Goal: Task Accomplishment & Management: Manage account settings

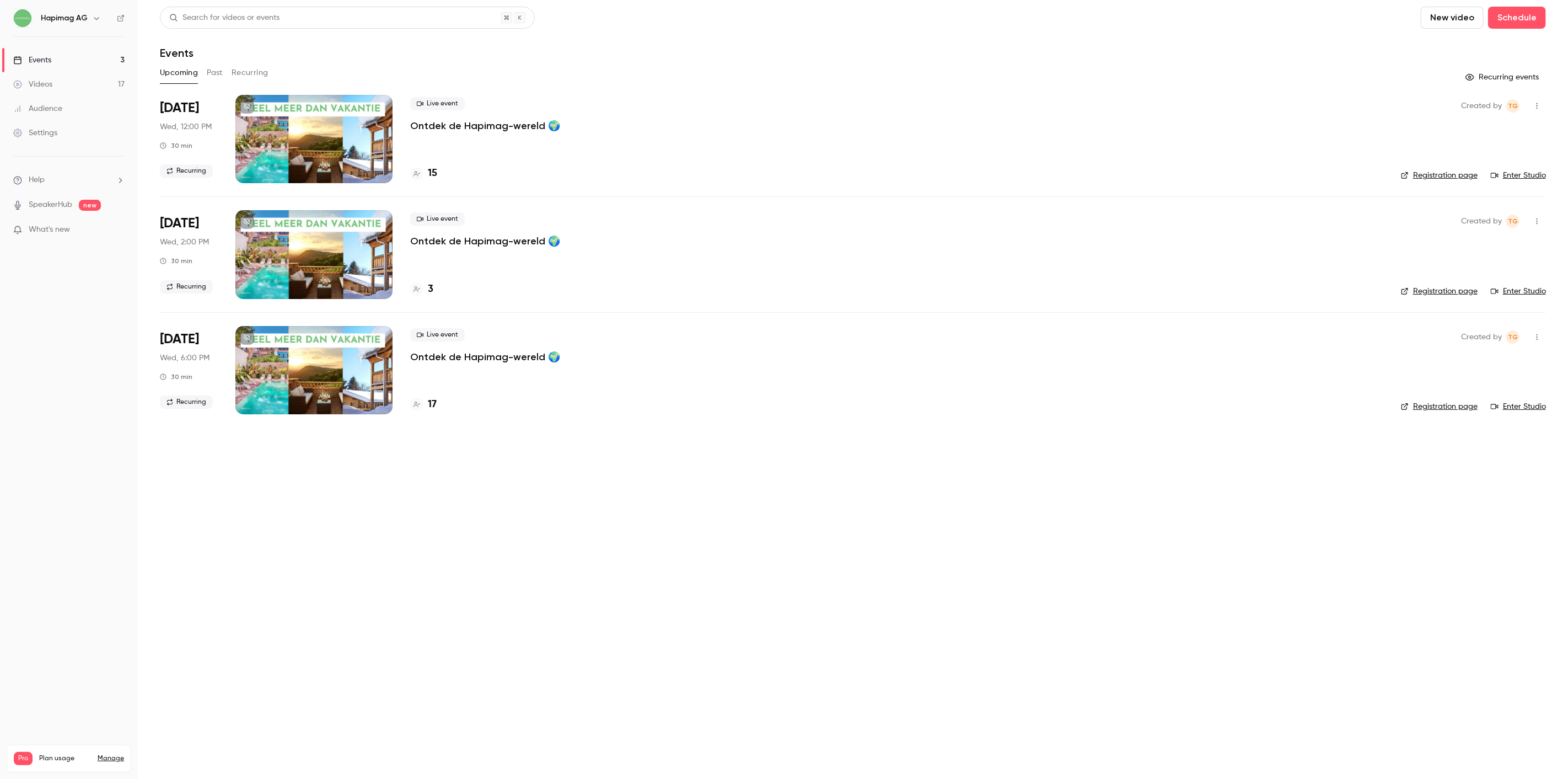
click at [813, 576] on main "Search for videos or events New video Schedule Events Upcoming Past Recurring R…" at bounding box center [853, 389] width 1430 height 779
click at [430, 169] on h4 "15" at bounding box center [432, 174] width 9 height 15
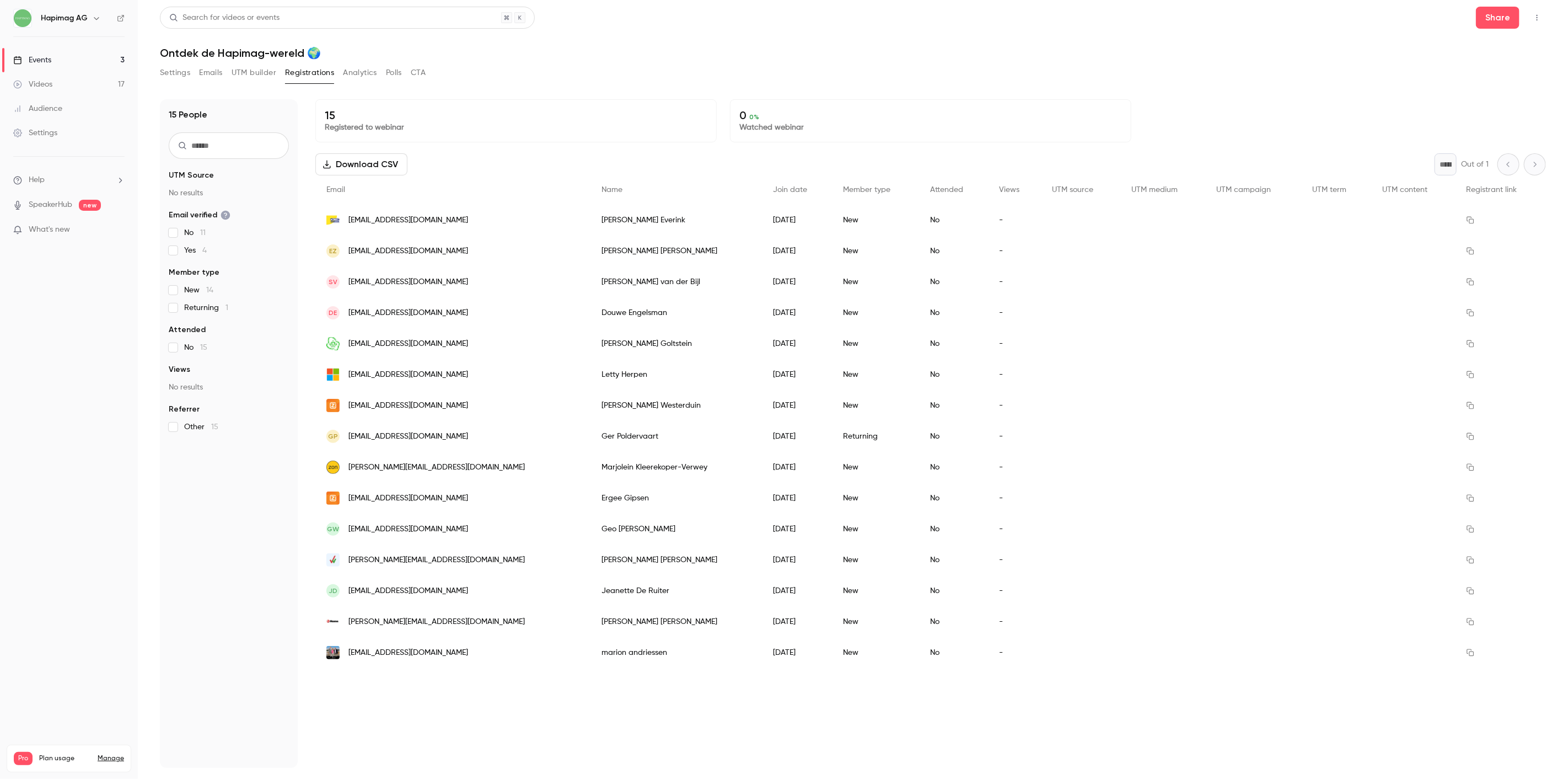
click at [184, 73] on button "Settings" at bounding box center [175, 72] width 30 height 18
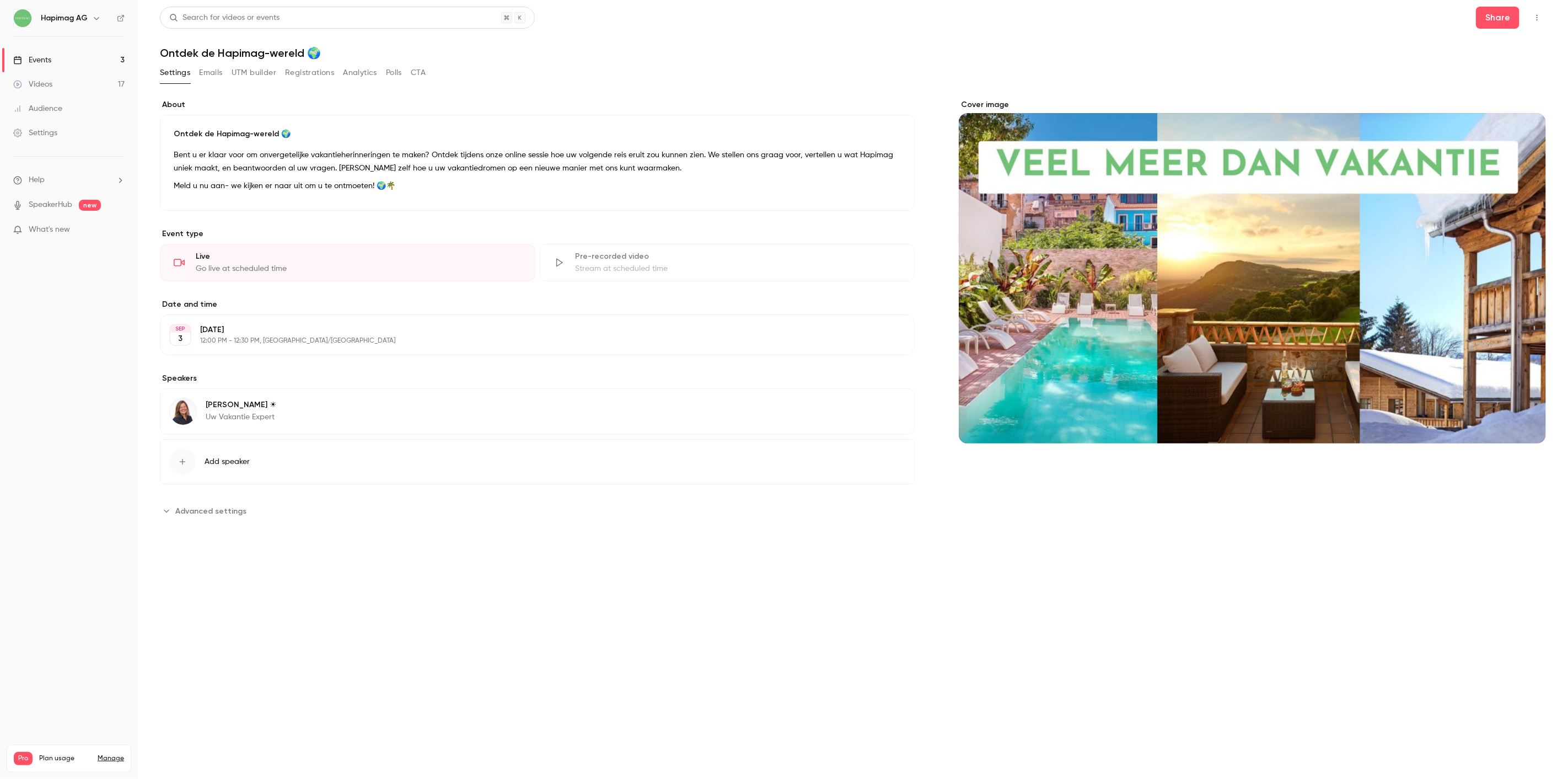
click at [95, 60] on link "Events 3" at bounding box center [69, 60] width 138 height 24
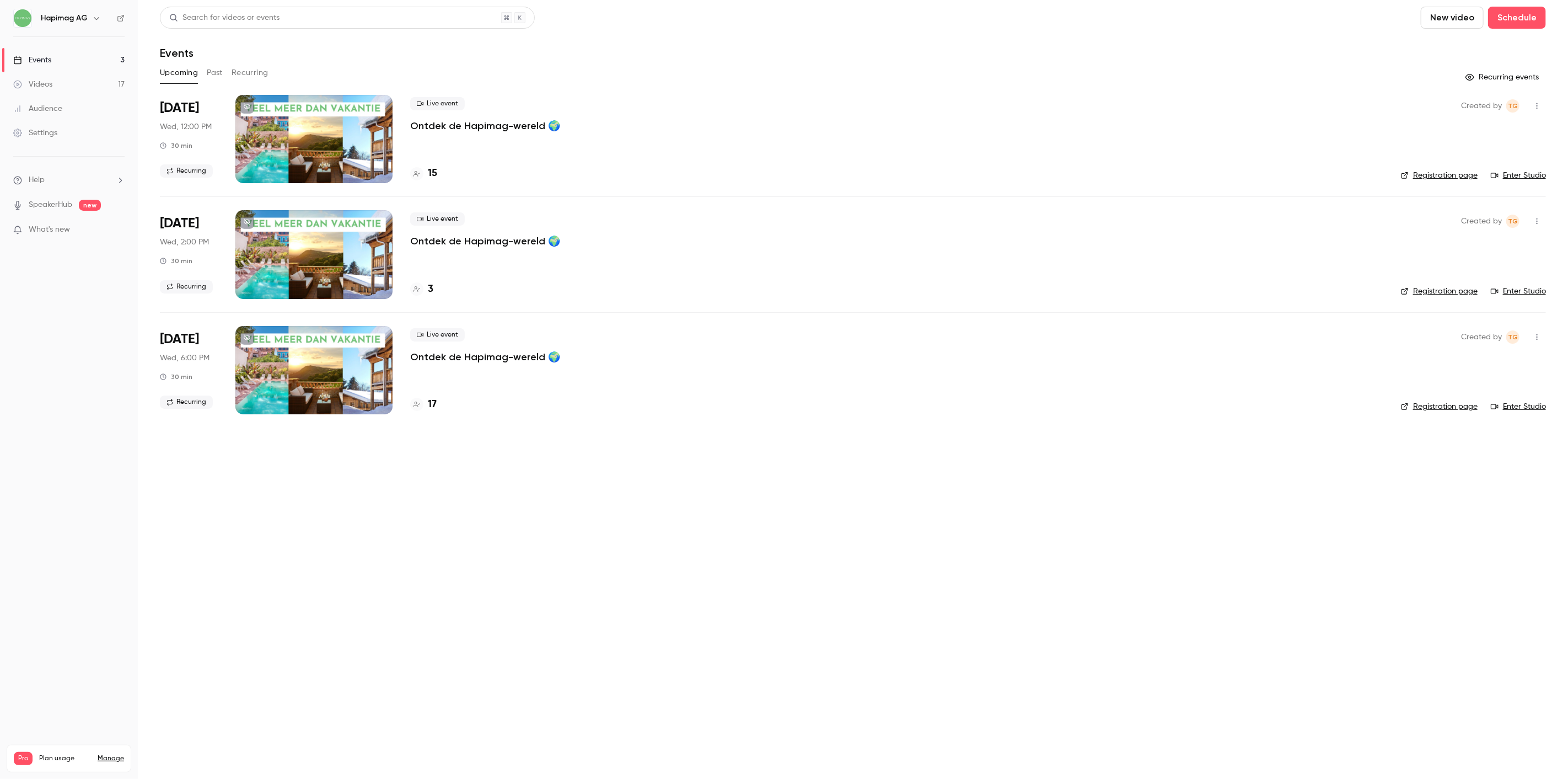
click at [487, 348] on div "Live event Ontdek de Hapimag-wereld 🌍" at bounding box center [897, 346] width 973 height 35
click at [491, 354] on p "Ontdek de Hapimag-wereld 🌍" at bounding box center [485, 357] width 150 height 13
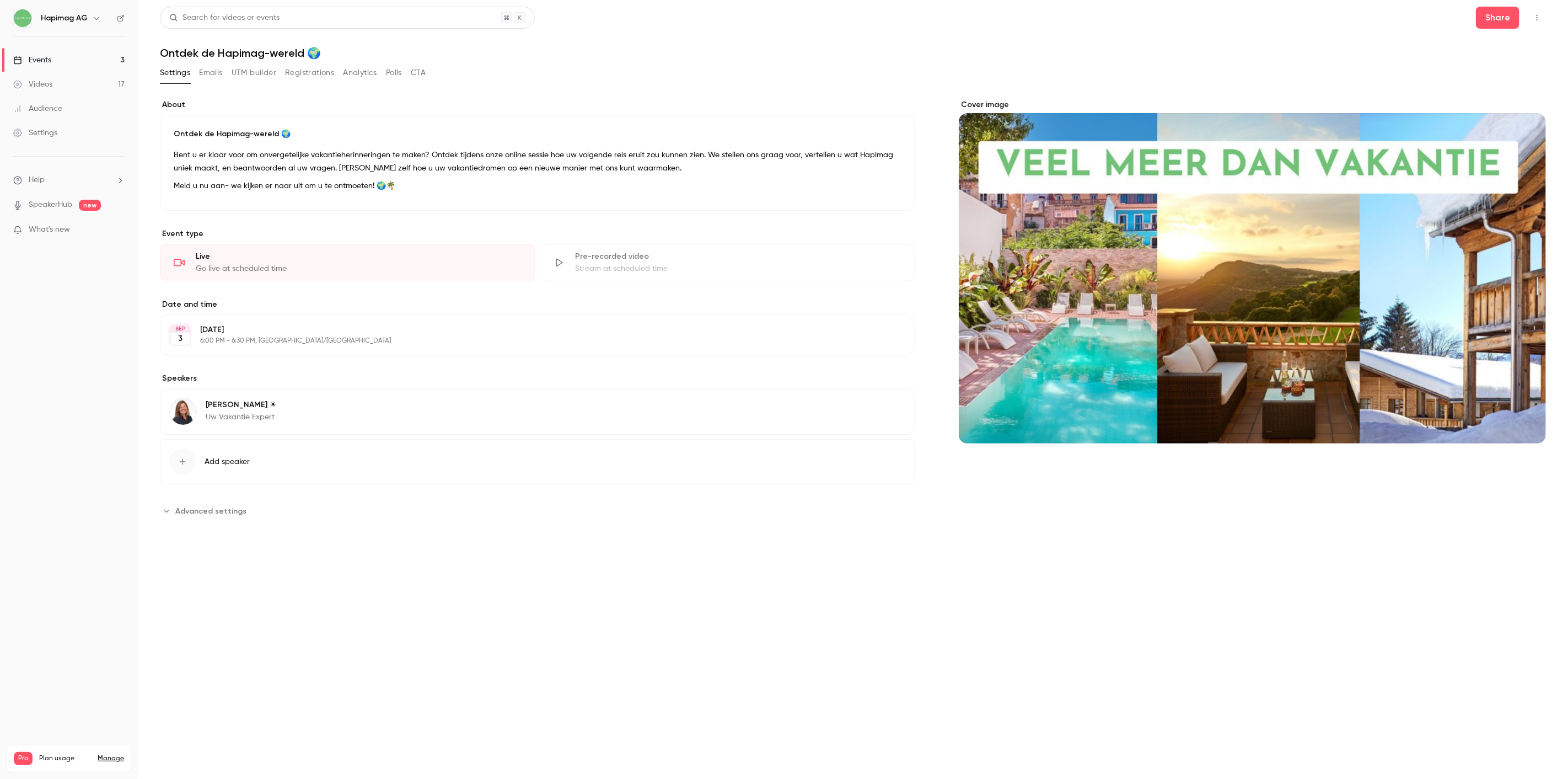
click at [315, 78] on button "Registrations" at bounding box center [309, 72] width 49 height 18
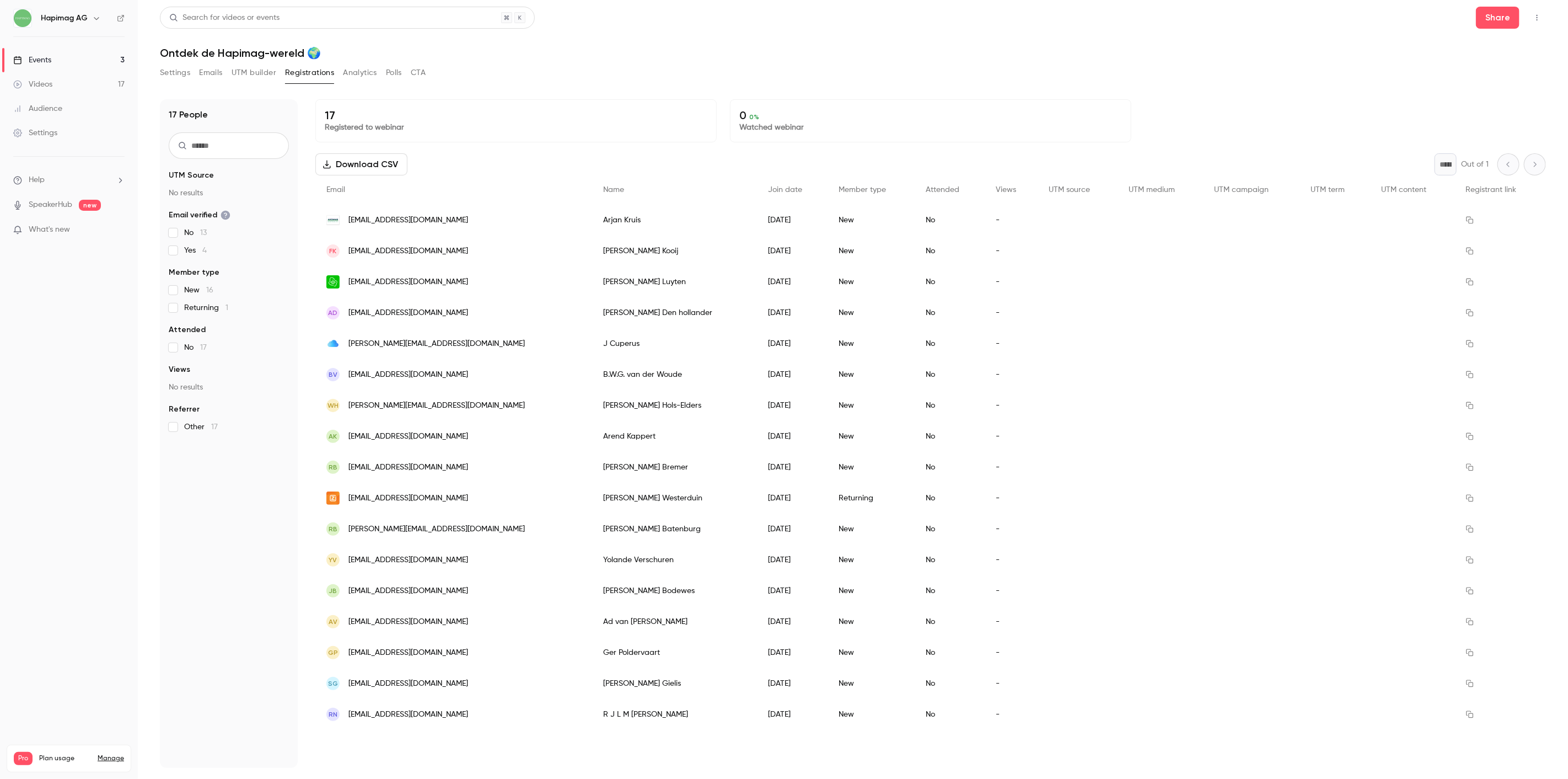
click at [172, 76] on button "Settings" at bounding box center [175, 72] width 30 height 18
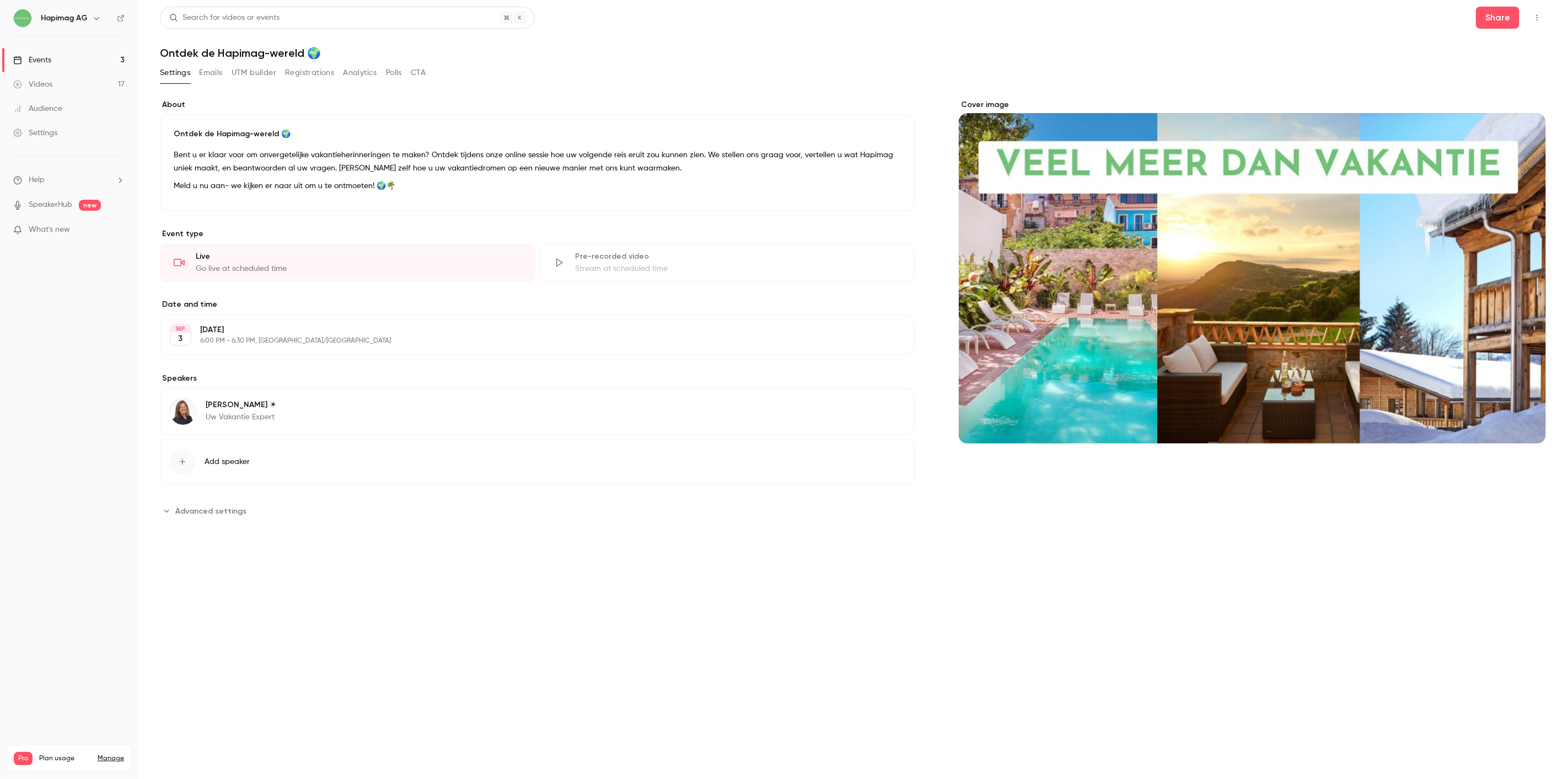
click at [173, 74] on button "Settings" at bounding box center [175, 72] width 30 height 18
click at [88, 61] on link "Events 3" at bounding box center [69, 60] width 138 height 24
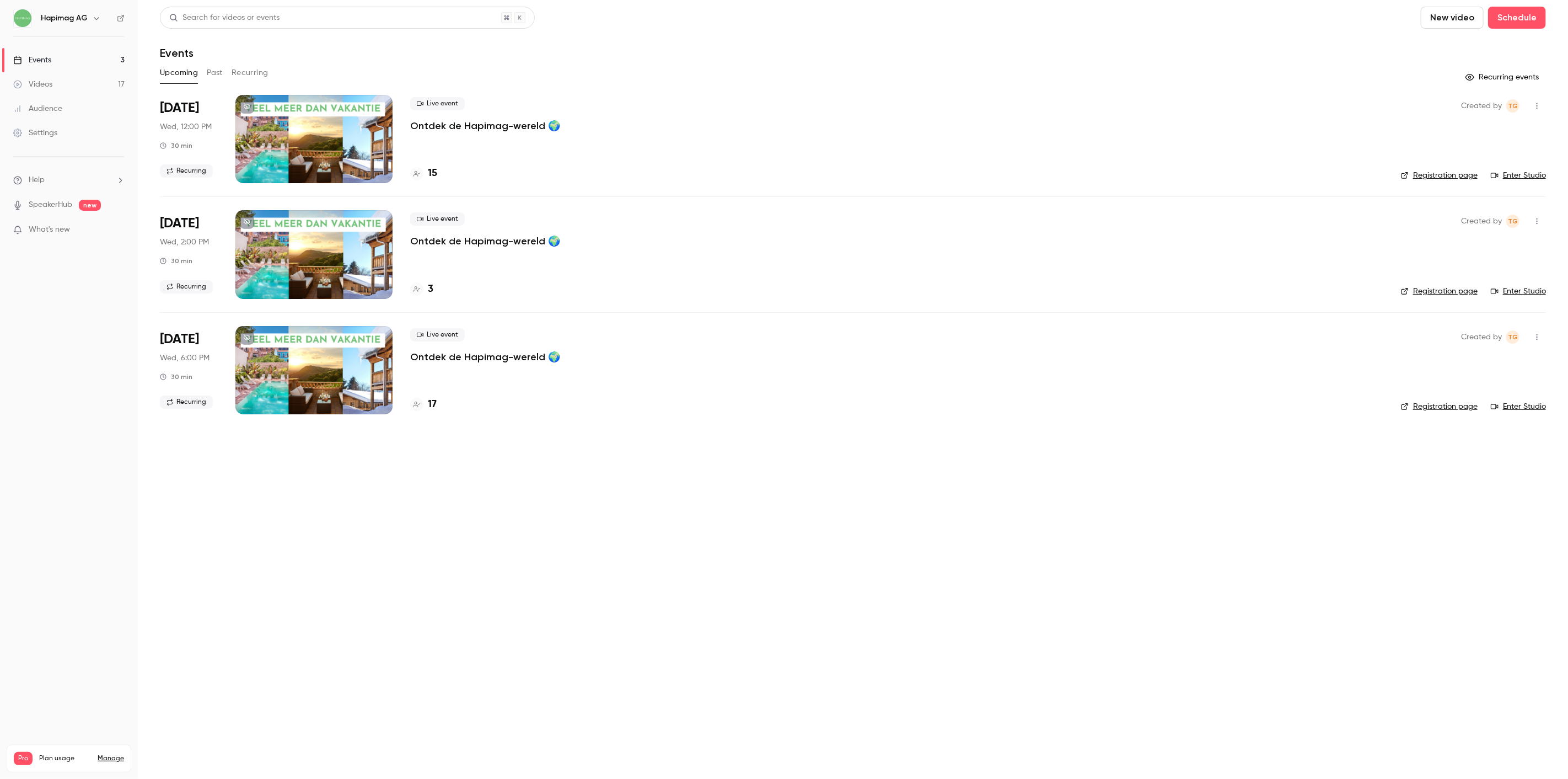
click at [705, 724] on main "Search for videos or events New video Schedule Events Upcoming Past Recurring R…" at bounding box center [853, 389] width 1430 height 779
